Goal: Transaction & Acquisition: Book appointment/travel/reservation

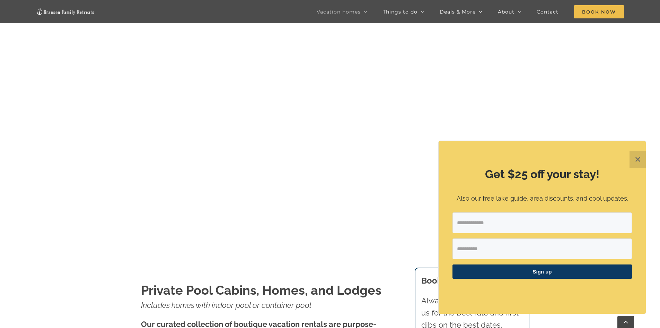
scroll to position [104, 0]
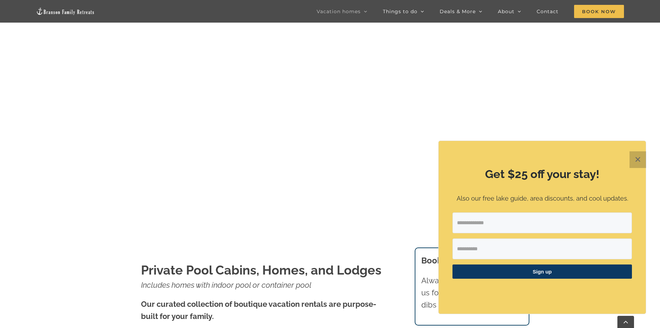
click at [640, 159] on button "✕" at bounding box center [638, 159] width 17 height 17
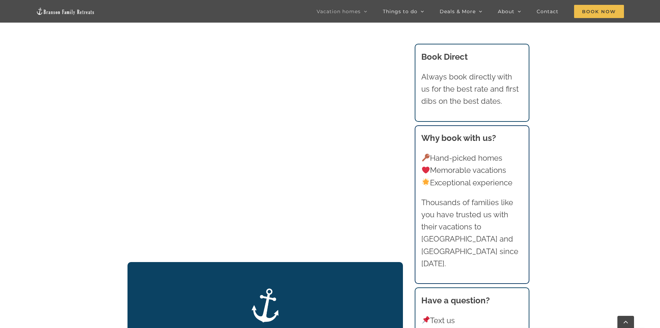
scroll to position [659, 0]
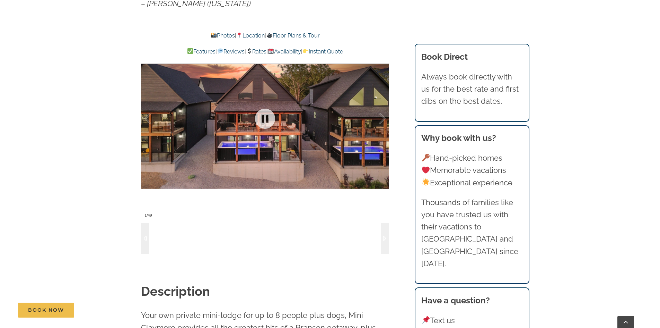
scroll to position [485, 0]
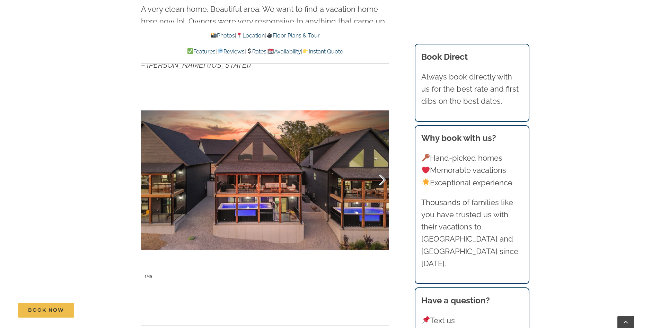
click at [380, 180] on div at bounding box center [374, 179] width 21 height 43
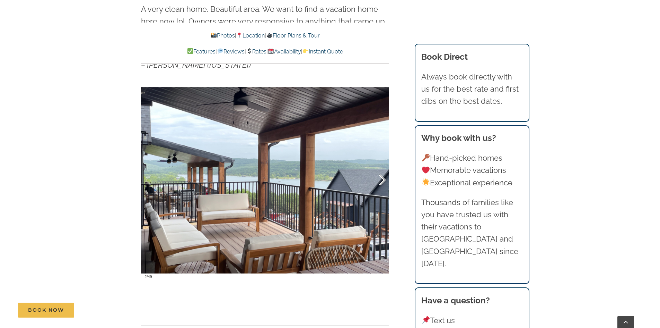
click at [384, 179] on div at bounding box center [374, 179] width 21 height 43
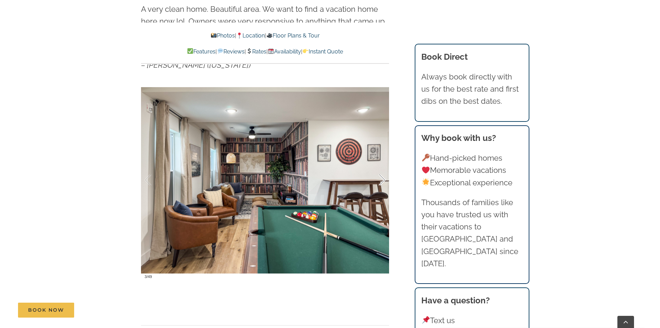
click at [384, 179] on div at bounding box center [374, 179] width 21 height 43
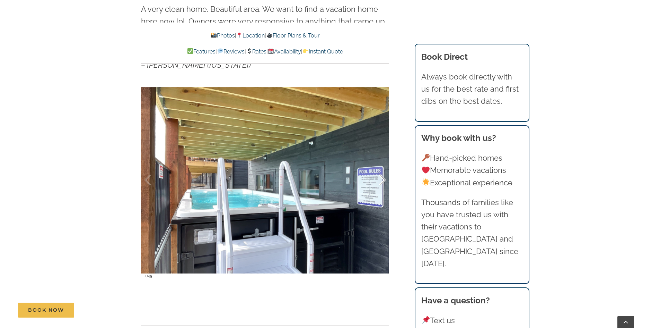
click at [384, 179] on div at bounding box center [374, 179] width 21 height 43
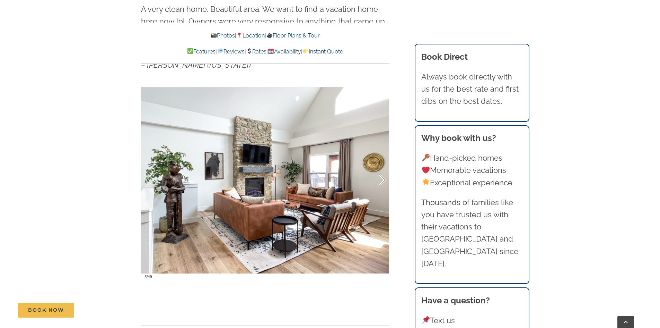
click at [383, 180] on div at bounding box center [374, 179] width 21 height 43
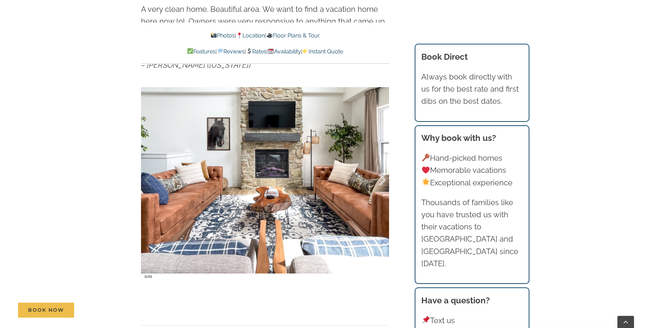
click at [383, 180] on div at bounding box center [374, 179] width 21 height 43
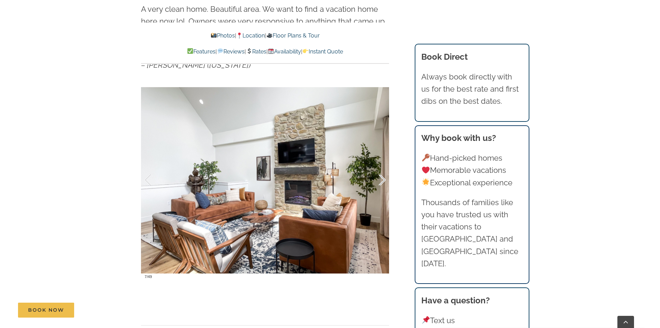
click at [383, 180] on div at bounding box center [374, 179] width 21 height 43
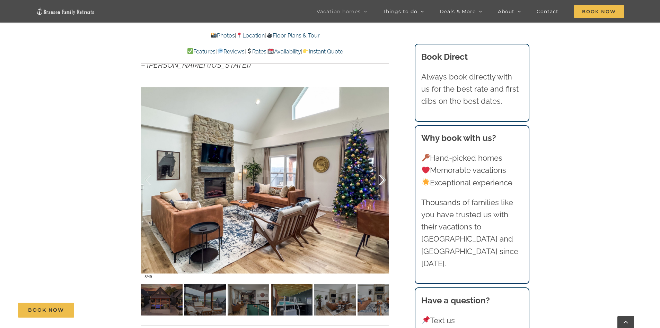
click at [383, 177] on div at bounding box center [374, 179] width 21 height 43
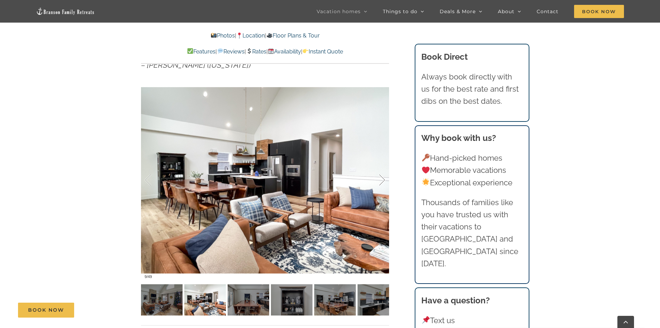
click at [382, 176] on div at bounding box center [374, 179] width 21 height 43
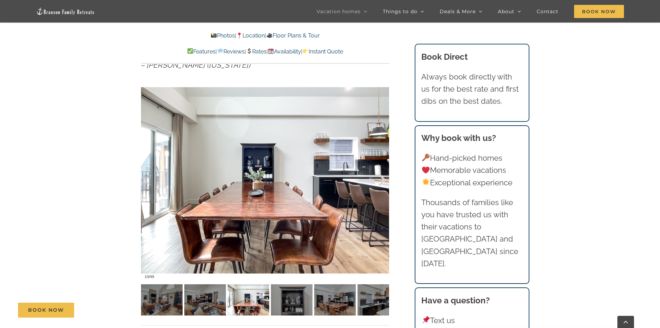
click at [382, 176] on div at bounding box center [374, 179] width 21 height 43
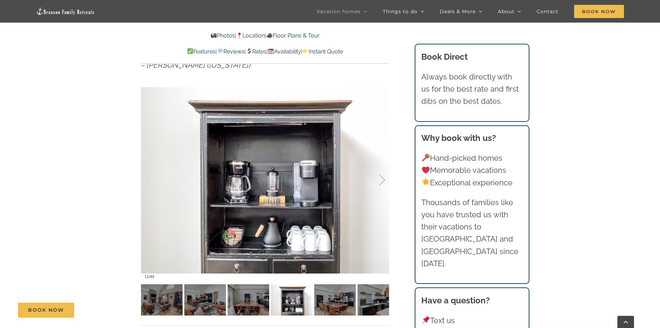
click at [382, 176] on div at bounding box center [374, 179] width 21 height 43
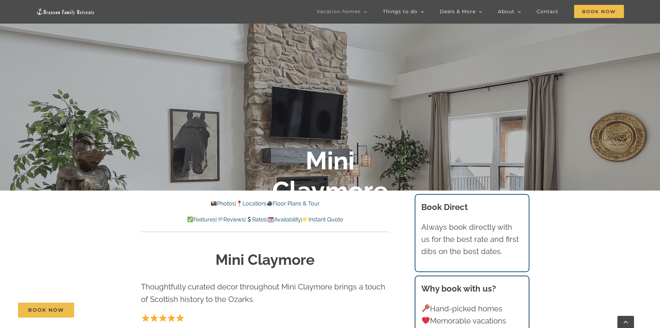
scroll to position [173, 0]
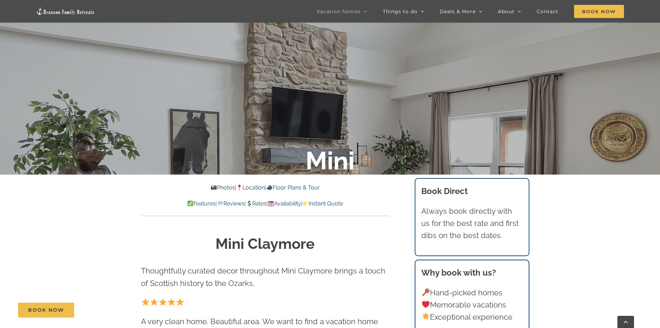
click at [526, 131] on div at bounding box center [330, 184] width 660 height 328
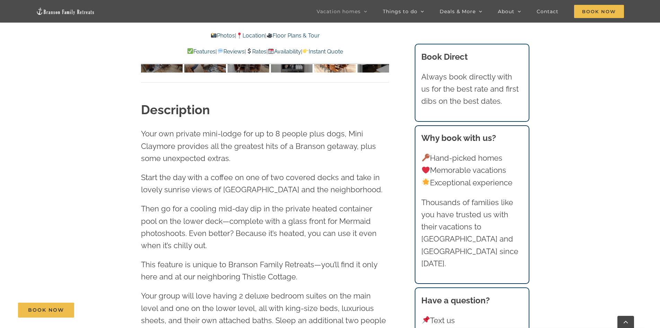
scroll to position [589, 0]
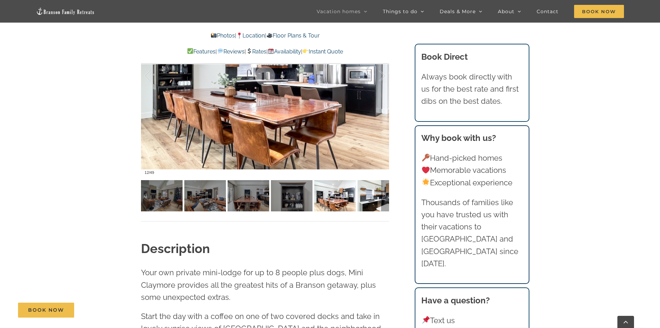
click at [373, 196] on img at bounding box center [379, 195] width 42 height 31
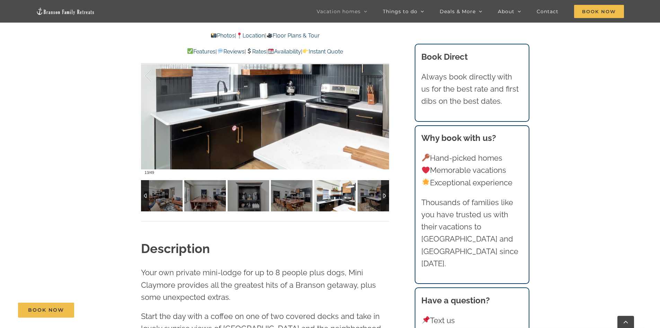
click at [387, 195] on div at bounding box center [385, 195] width 8 height 31
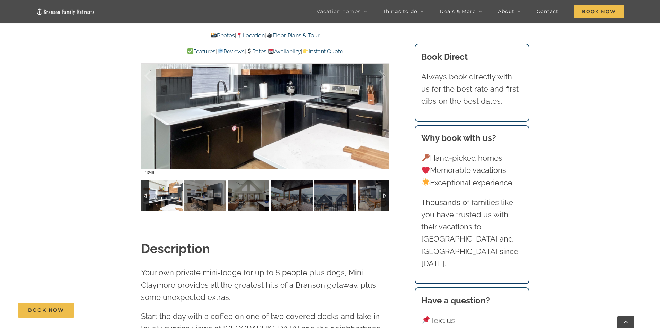
click at [387, 195] on div at bounding box center [385, 195] width 8 height 31
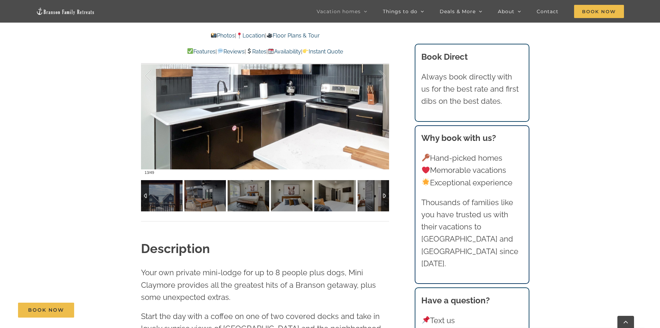
click at [387, 195] on div at bounding box center [385, 195] width 8 height 31
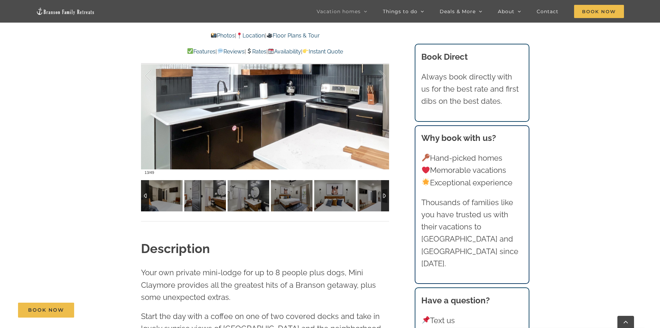
click at [387, 195] on div at bounding box center [385, 195] width 8 height 31
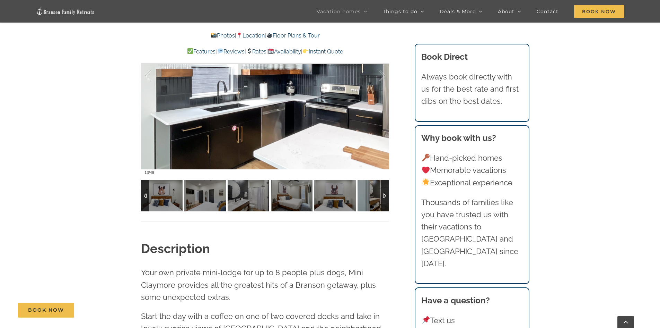
click at [387, 195] on div at bounding box center [385, 195] width 8 height 31
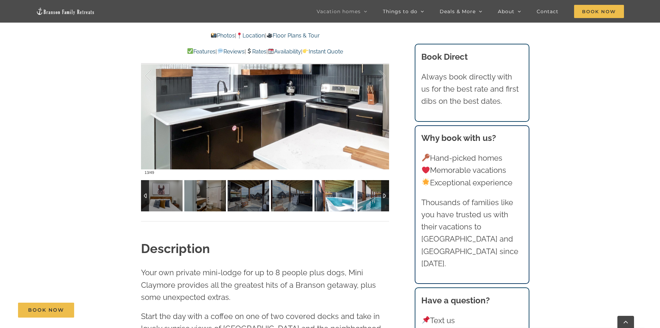
click at [341, 194] on img at bounding box center [335, 195] width 42 height 31
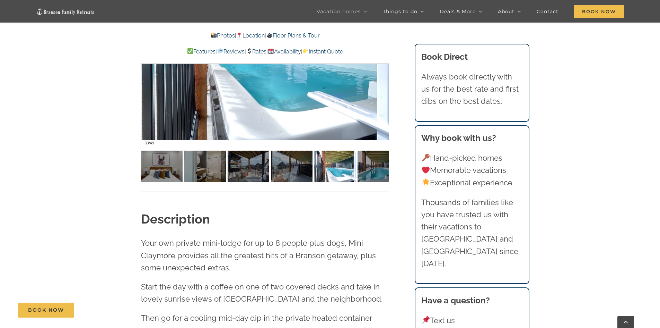
scroll to position [659, 0]
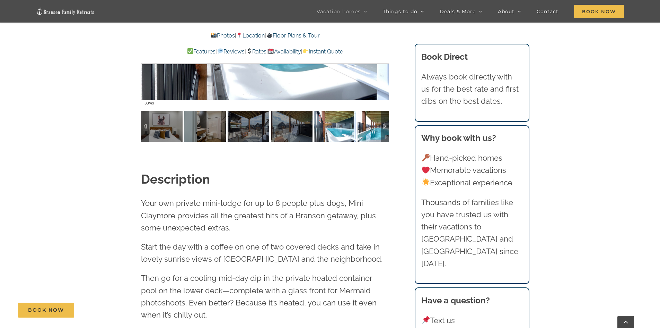
click at [361, 130] on img at bounding box center [379, 126] width 42 height 31
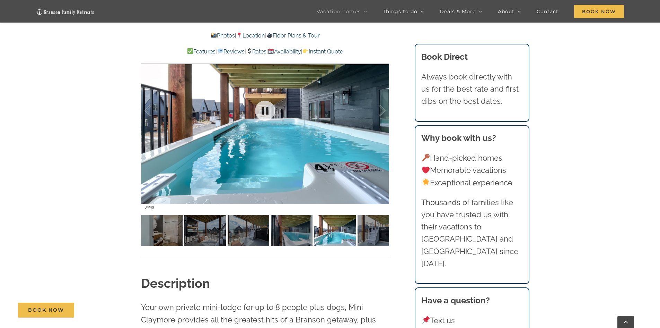
scroll to position [589, 0]
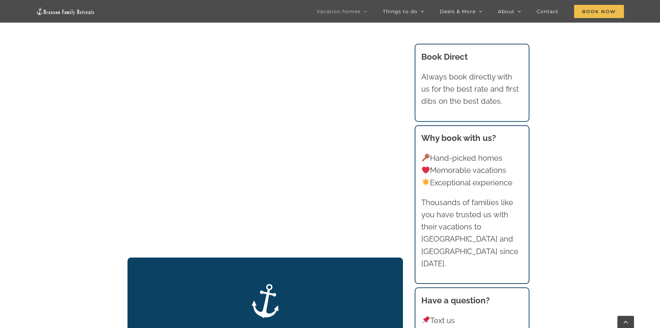
scroll to position [747, 0]
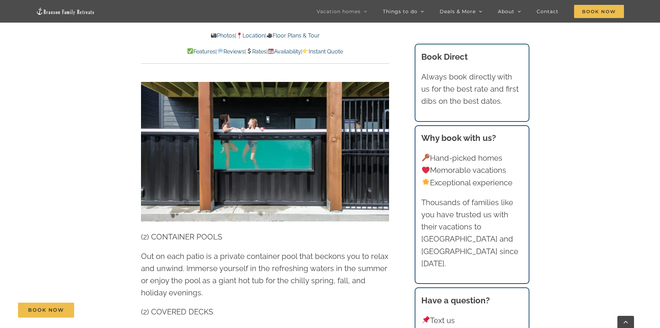
scroll to position [1317, 0]
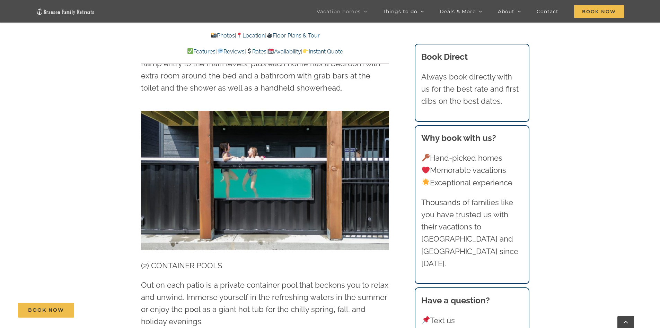
click at [261, 49] on link "Rates" at bounding box center [256, 51] width 20 height 7
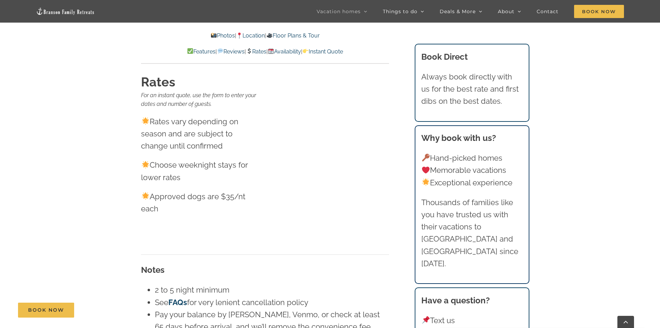
click at [228, 49] on link "Reviews" at bounding box center [230, 51] width 27 height 7
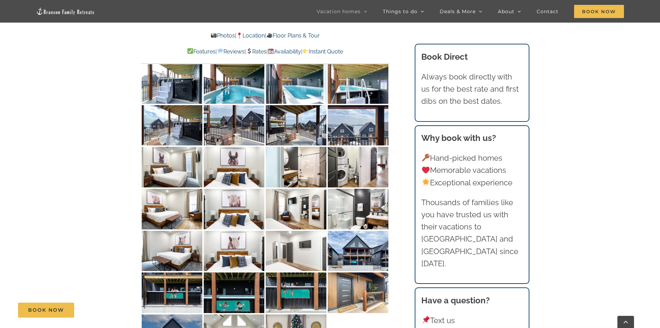
scroll to position [3375, 0]
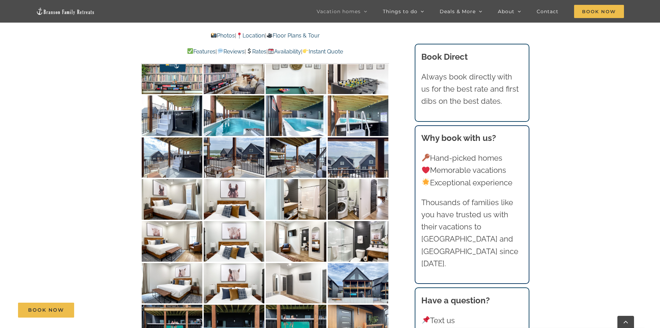
click at [300, 263] on img at bounding box center [296, 283] width 61 height 41
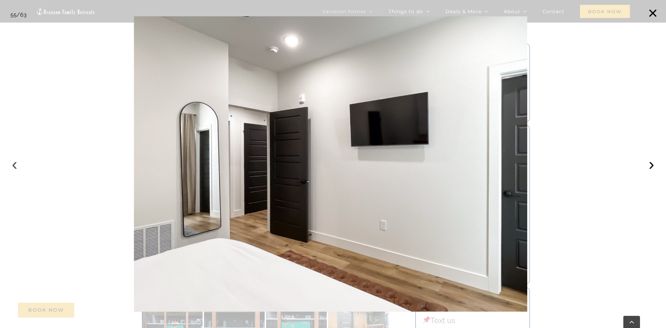
click at [14, 163] on button "‹" at bounding box center [14, 163] width 15 height 15
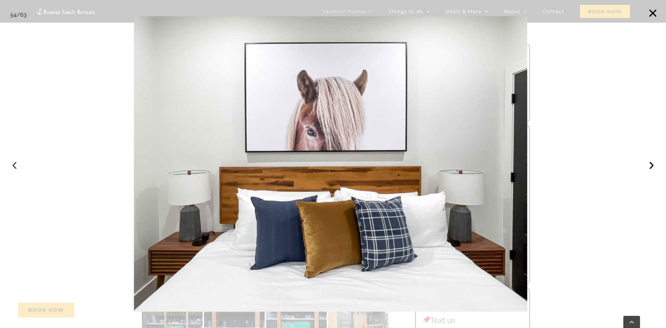
click at [14, 163] on button "‹" at bounding box center [14, 163] width 15 height 15
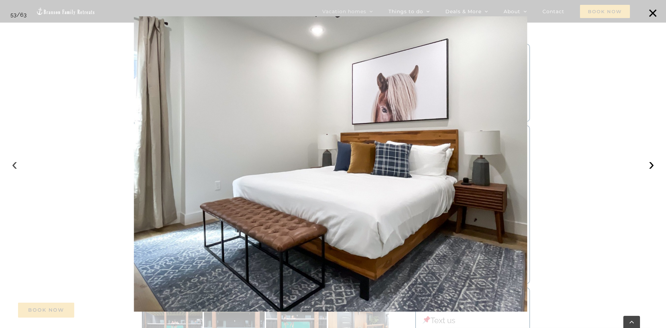
click at [14, 163] on button "‹" at bounding box center [14, 163] width 15 height 15
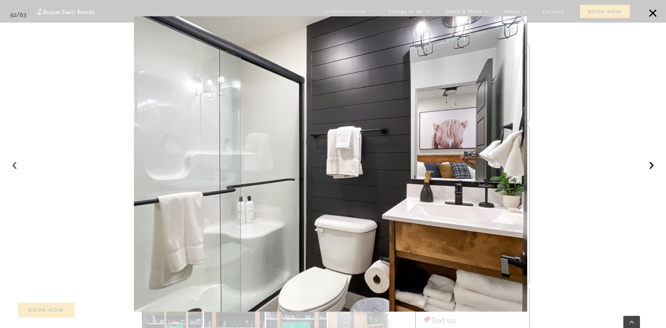
click at [14, 163] on button "‹" at bounding box center [14, 163] width 15 height 15
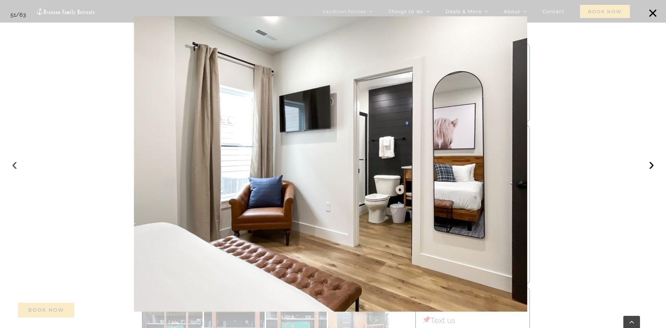
click at [14, 163] on button "‹" at bounding box center [14, 163] width 15 height 15
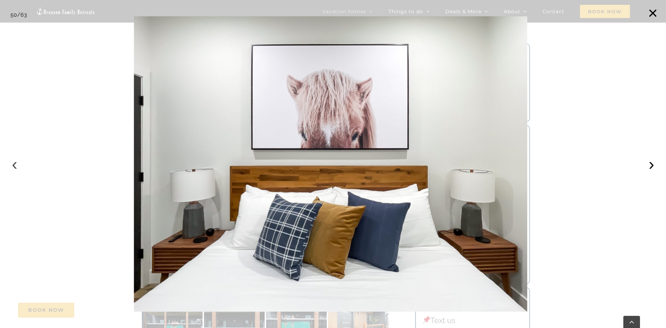
click at [14, 163] on button "‹" at bounding box center [14, 163] width 15 height 15
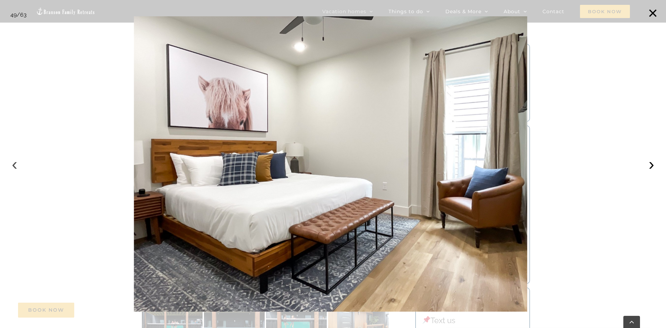
click at [14, 163] on button "‹" at bounding box center [14, 163] width 15 height 15
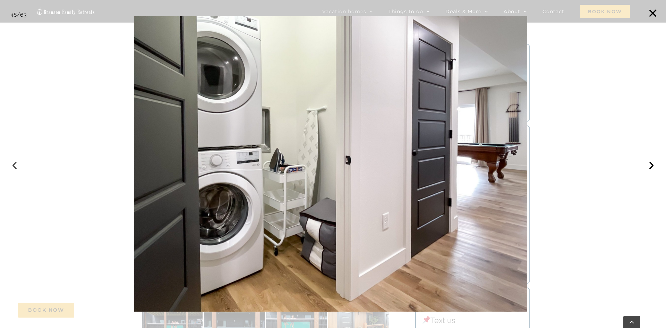
click at [14, 163] on button "‹" at bounding box center [14, 163] width 15 height 15
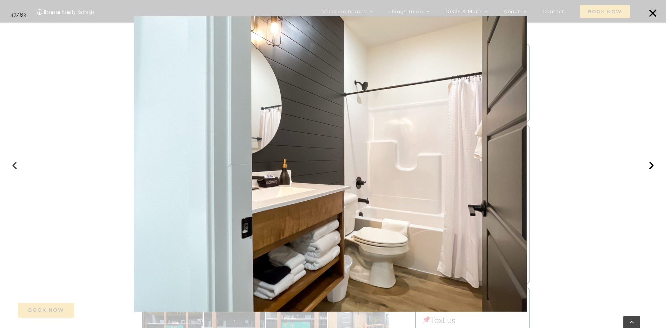
click at [14, 163] on button "‹" at bounding box center [14, 163] width 15 height 15
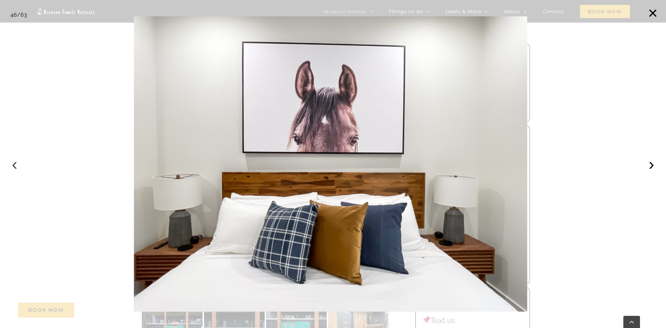
click at [14, 163] on button "‹" at bounding box center [14, 163] width 15 height 15
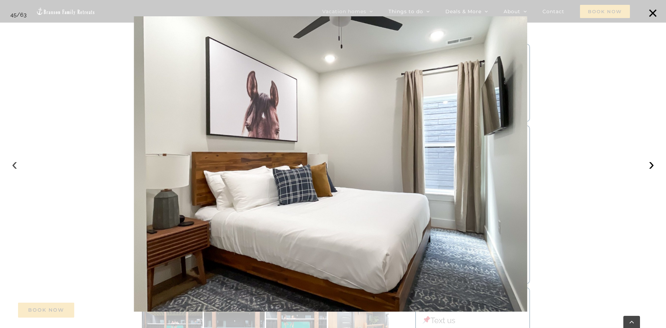
click at [14, 163] on button "‹" at bounding box center [14, 163] width 15 height 15
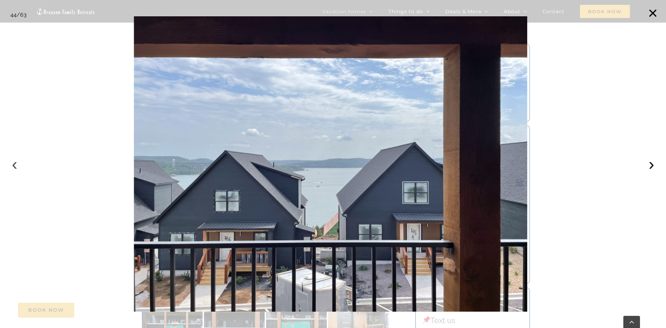
click at [14, 163] on button "‹" at bounding box center [14, 163] width 15 height 15
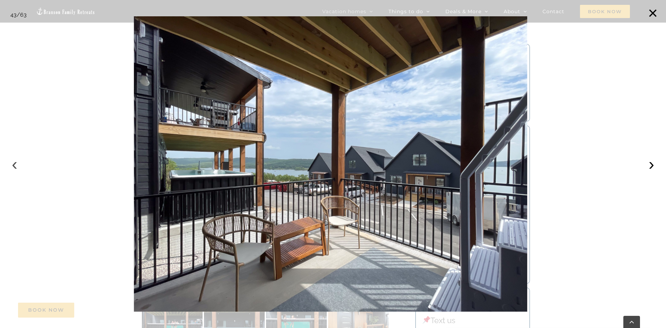
click at [14, 163] on button "‹" at bounding box center [14, 163] width 15 height 15
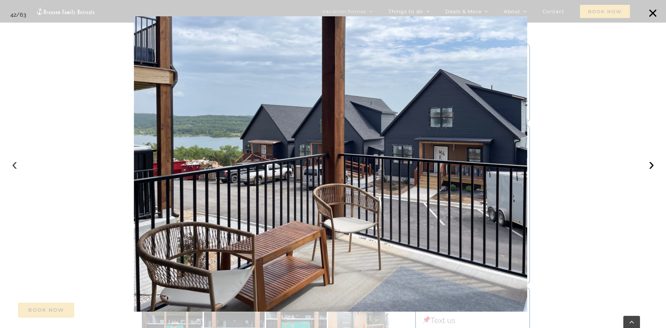
click at [14, 163] on button "‹" at bounding box center [14, 163] width 15 height 15
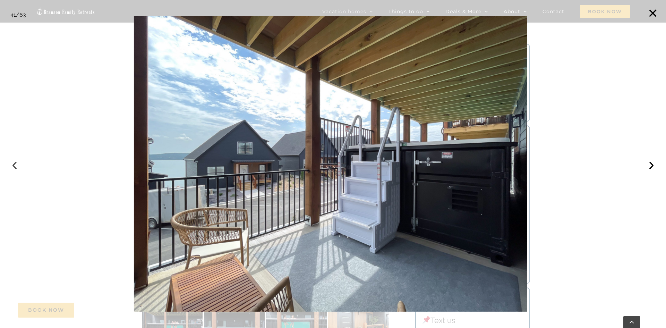
click at [14, 163] on button "‹" at bounding box center [14, 163] width 15 height 15
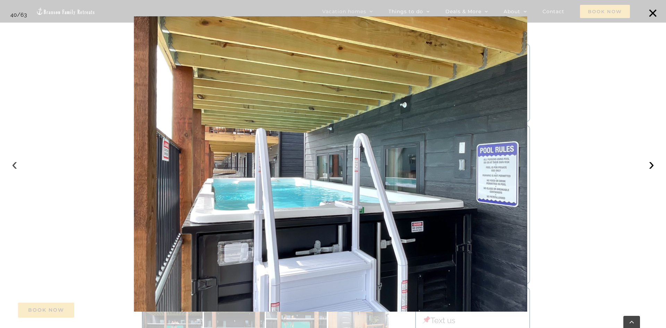
click at [14, 163] on button "‹" at bounding box center [14, 163] width 15 height 15
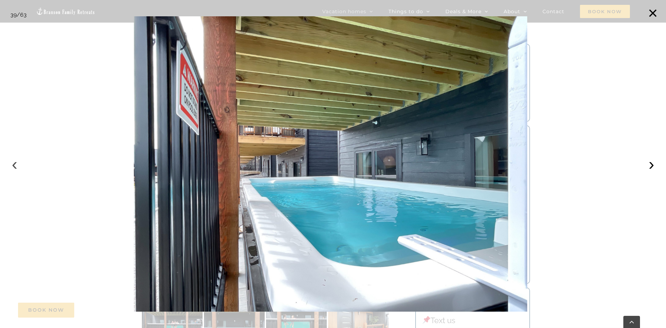
click at [14, 163] on button "‹" at bounding box center [14, 163] width 15 height 15
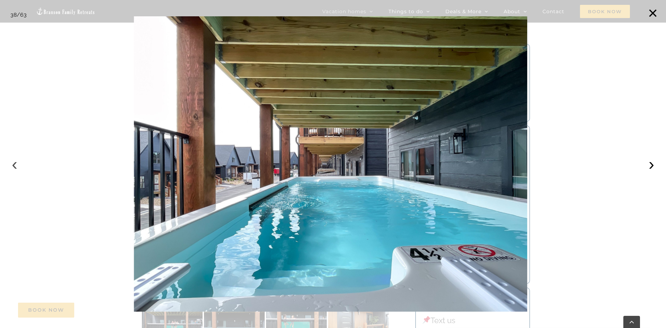
click at [15, 165] on button "‹" at bounding box center [14, 163] width 15 height 15
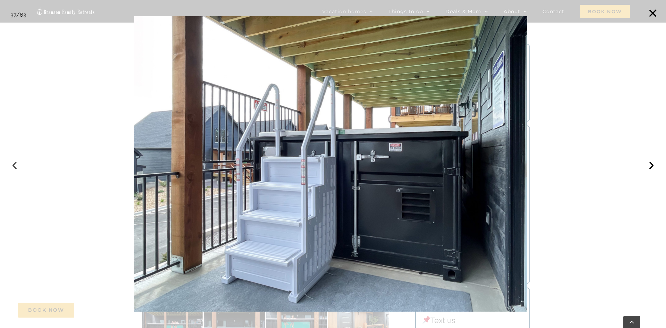
click at [15, 165] on button "‹" at bounding box center [14, 163] width 15 height 15
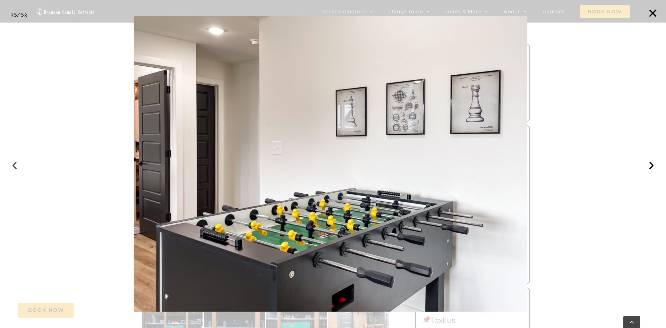
click at [15, 165] on button "‹" at bounding box center [14, 163] width 15 height 15
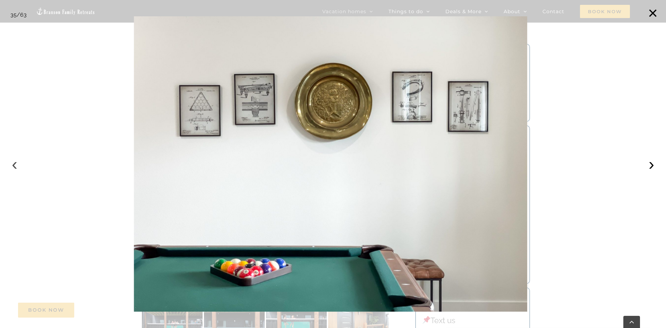
click at [15, 165] on button "‹" at bounding box center [14, 163] width 15 height 15
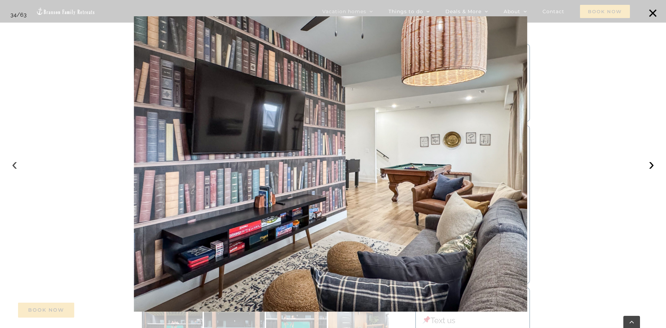
click at [15, 165] on button "‹" at bounding box center [14, 163] width 15 height 15
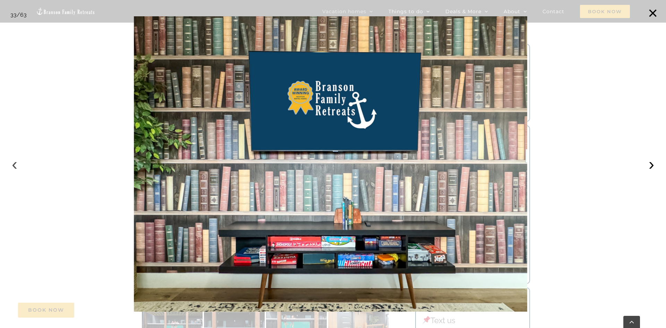
click at [15, 165] on button "‹" at bounding box center [14, 163] width 15 height 15
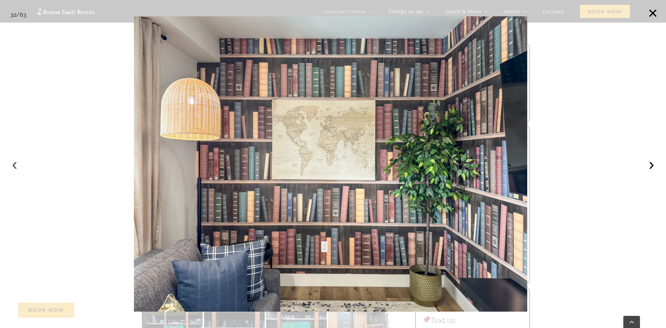
click at [16, 165] on button "‹" at bounding box center [14, 163] width 15 height 15
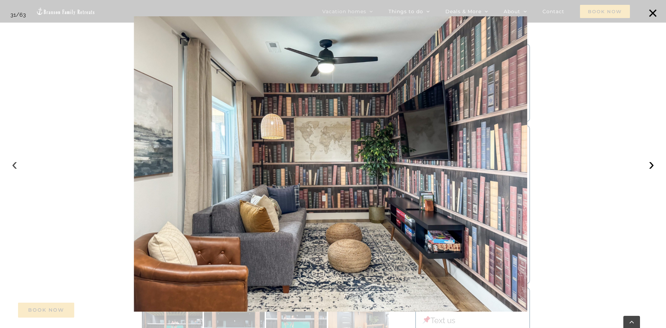
click at [20, 163] on button "‹" at bounding box center [14, 163] width 15 height 15
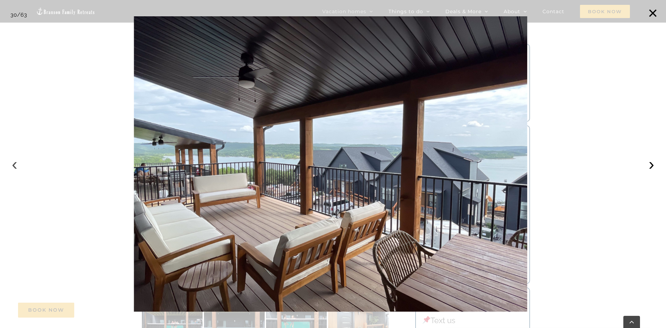
click at [14, 165] on button "‹" at bounding box center [14, 163] width 15 height 15
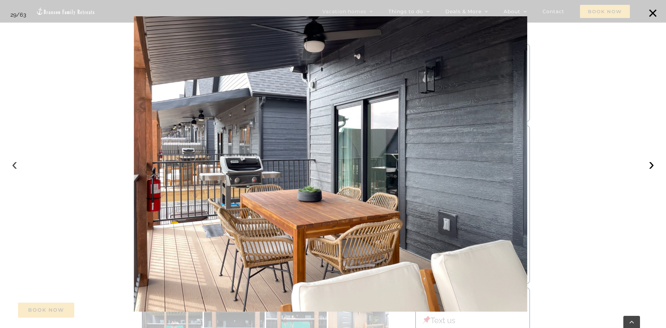
click at [14, 164] on button "‹" at bounding box center [14, 163] width 15 height 15
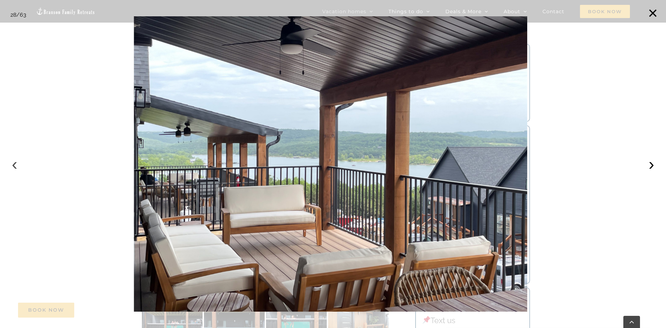
click at [14, 164] on button "‹" at bounding box center [14, 163] width 15 height 15
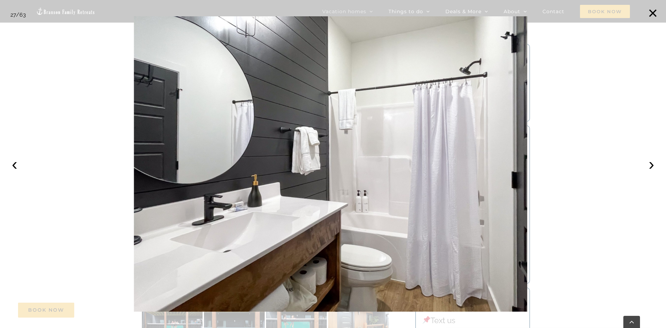
click at [660, 12] on div at bounding box center [333, 164] width 666 height 328
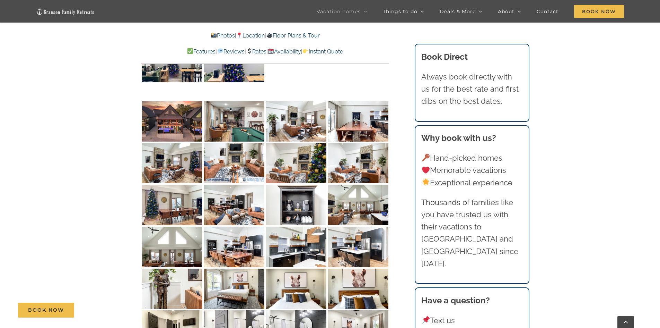
scroll to position [3063, 0]
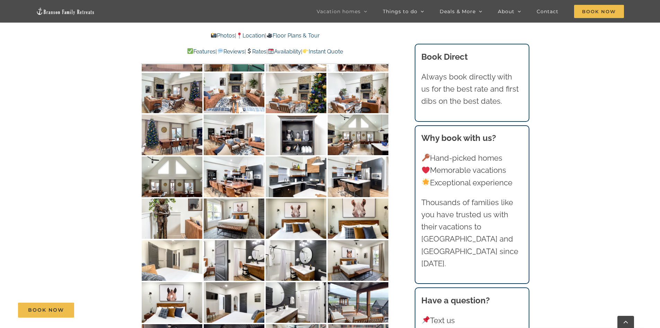
click at [182, 240] on img at bounding box center [172, 260] width 61 height 41
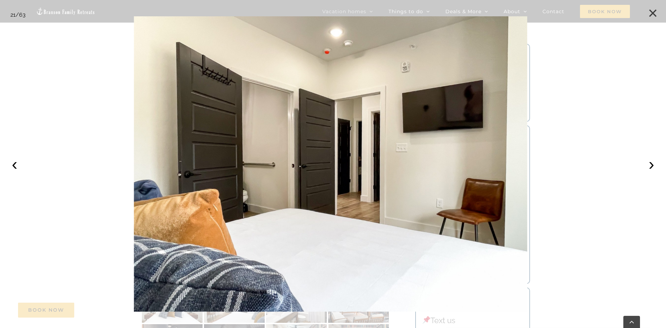
click at [654, 11] on button "×" at bounding box center [652, 13] width 15 height 15
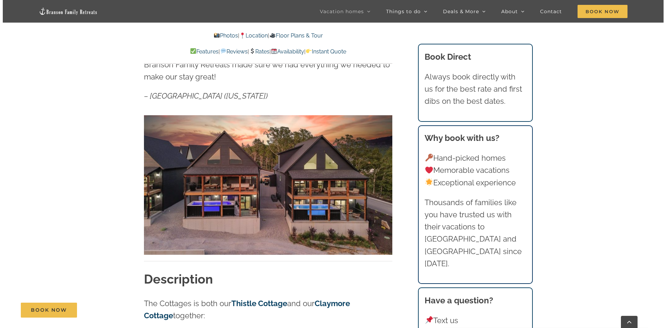
scroll to position [535, 0]
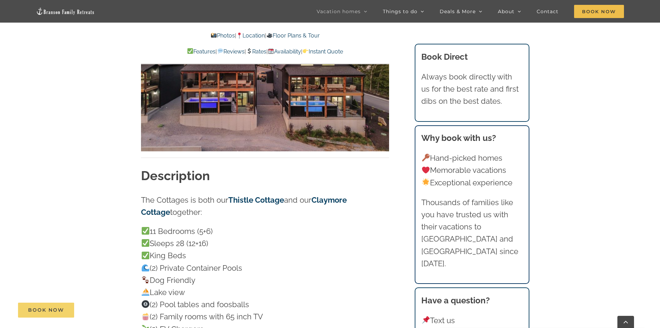
click at [55, 311] on span "Book Now" at bounding box center [46, 310] width 36 height 6
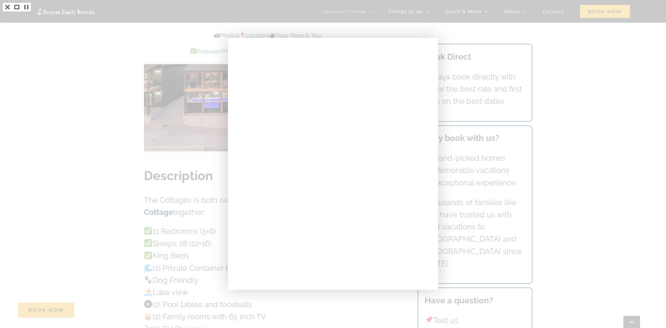
scroll to position [6045, 0]
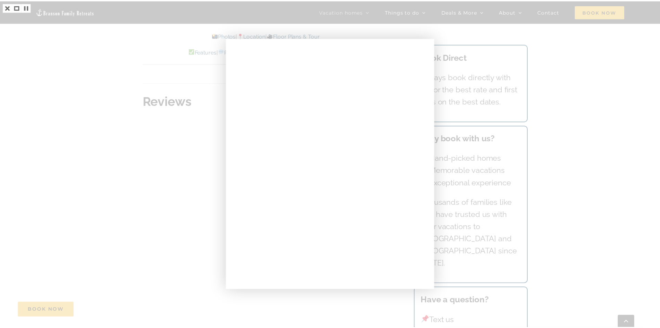
scroll to position [6740, 0]
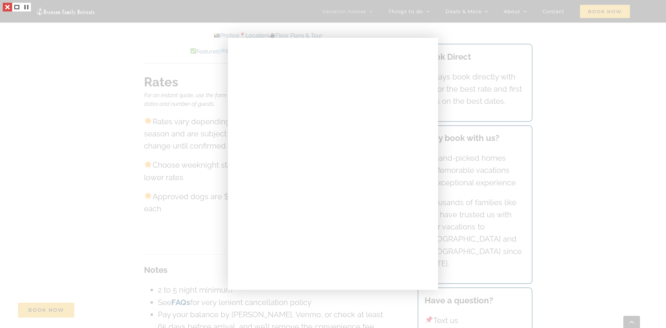
click at [3, 9] on link at bounding box center [7, 7] width 9 height 9
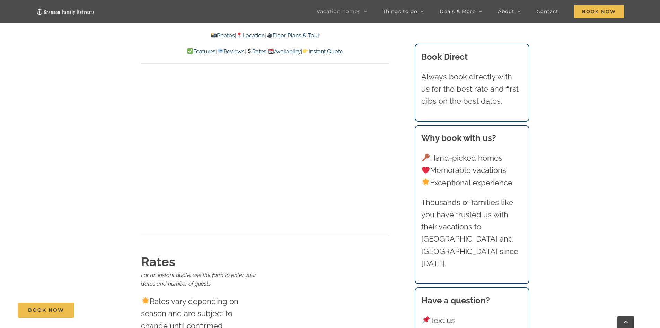
scroll to position [6636, 0]
